Goal: Information Seeking & Learning: Learn about a topic

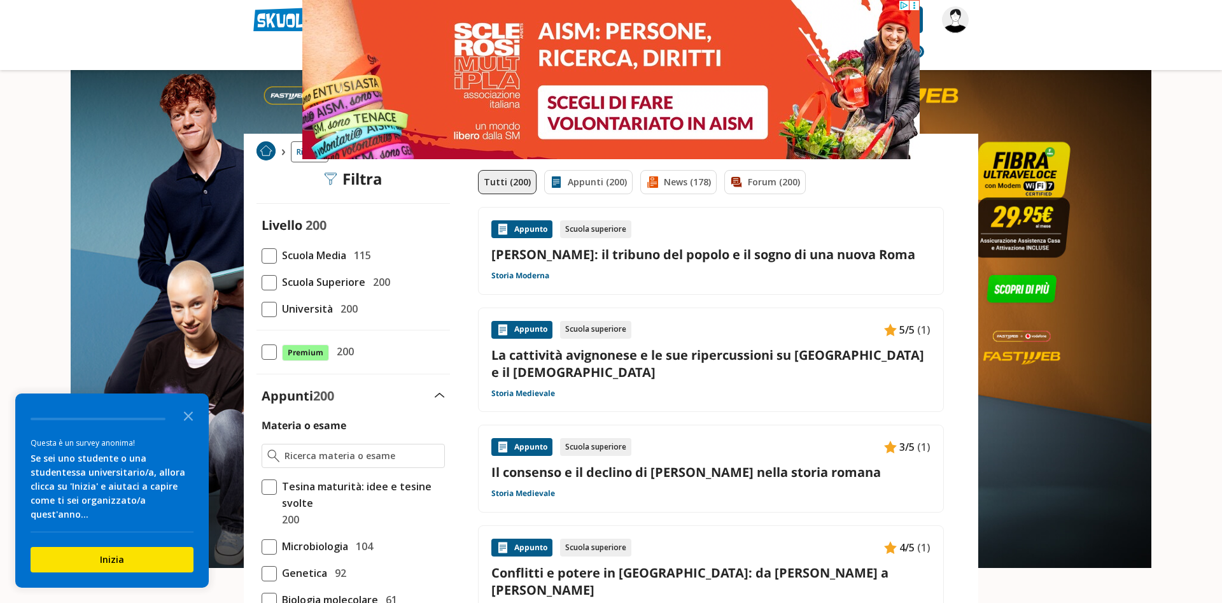
click at [269, 258] on span at bounding box center [269, 255] width 15 height 15
click at [262, 255] on input "Scuola Media 115" at bounding box center [262, 255] width 0 height 0
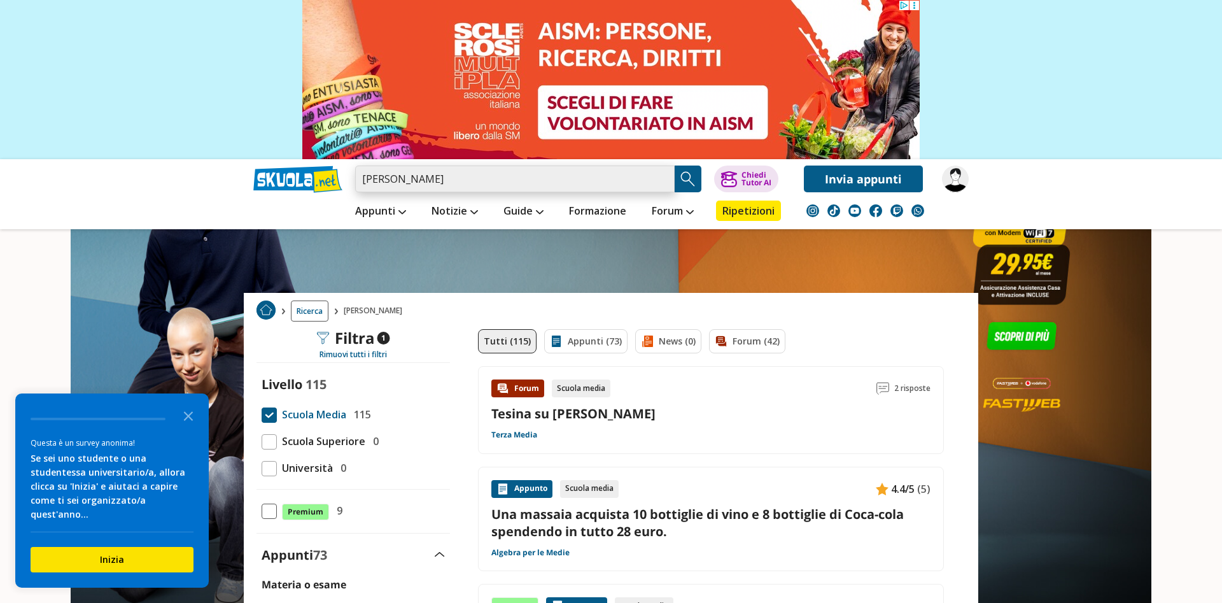
click at [443, 179] on input "[PERSON_NAME]" at bounding box center [514, 178] width 319 height 27
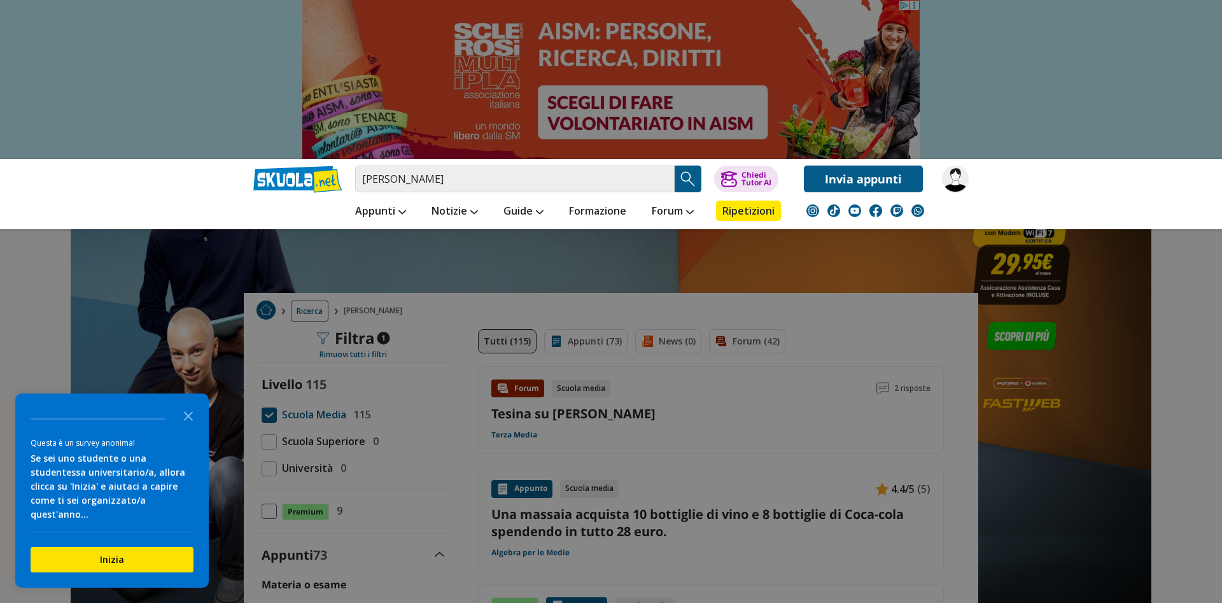
click at [689, 176] on img "Search Button" at bounding box center [687, 178] width 19 height 19
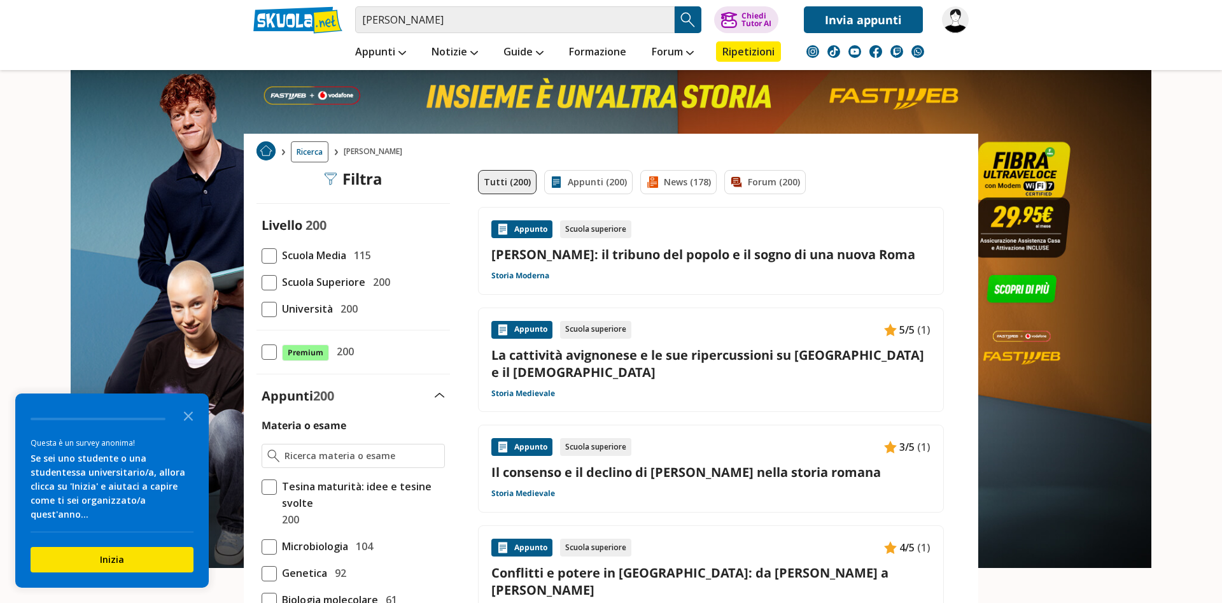
click at [624, 256] on link "[PERSON_NAME]: il tribuno del popolo e il sogno di una nuova Roma" at bounding box center [710, 254] width 439 height 17
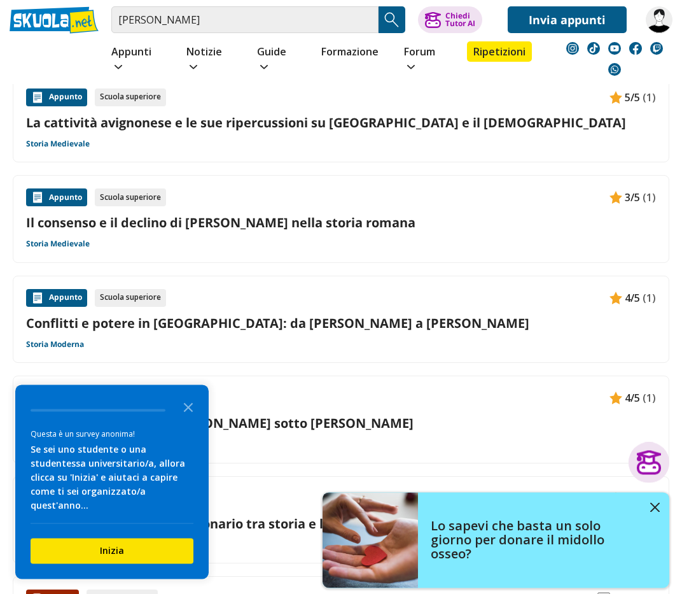
scroll to position [257, 0]
